Goal: Information Seeking & Learning: Learn about a topic

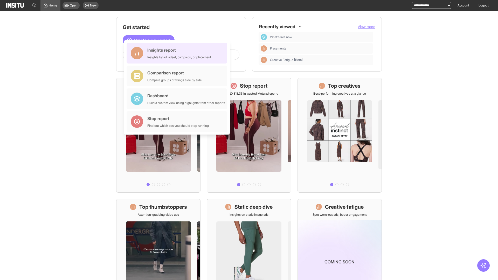
click at [178, 53] on div "Insights report Insights by ad, adset, campaign, or placement" at bounding box center [179, 53] width 64 height 12
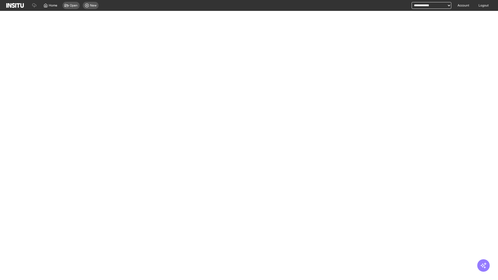
select select "**"
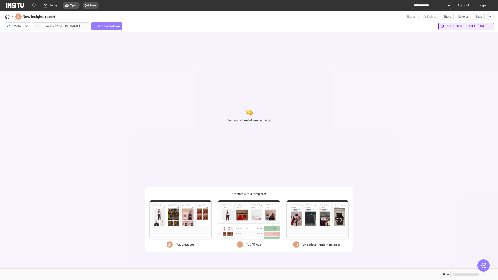
click at [455, 26] on span "Last 30 days - [DATE] - [DATE]" at bounding box center [466, 26] width 43 height 4
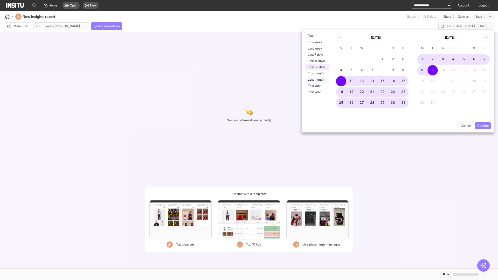
click at [316, 80] on button "Last month" at bounding box center [317, 80] width 24 height 6
